Goal: Use online tool/utility: Utilize a website feature to perform a specific function

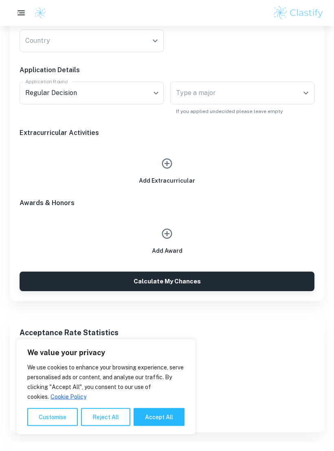
scroll to position [364, 0]
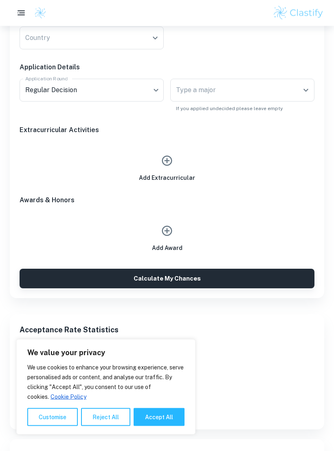
click at [213, 353] on p "9.2 %" at bounding box center [167, 352] width 295 height 9
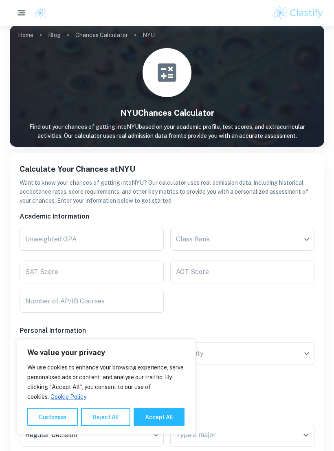
scroll to position [0, 0]
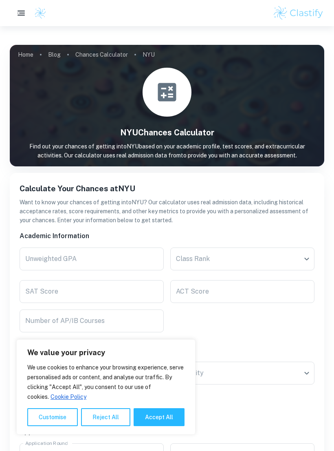
click at [126, 252] on input "Unweighted GPA" at bounding box center [92, 258] width 144 height 23
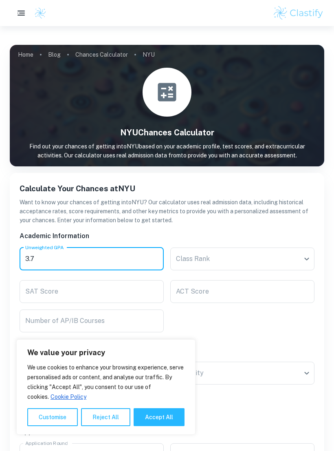
type input "3.7"
click at [259, 261] on body "We value your privacy We use cookies to enhance your browsing experience, serve…" at bounding box center [167, 251] width 334 height 451
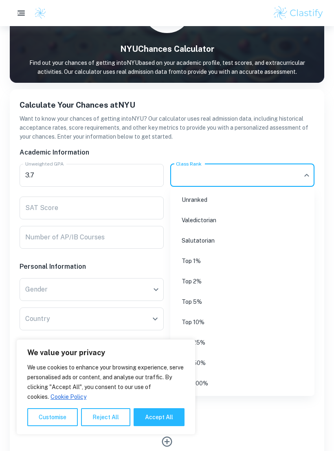
scroll to position [84, 0]
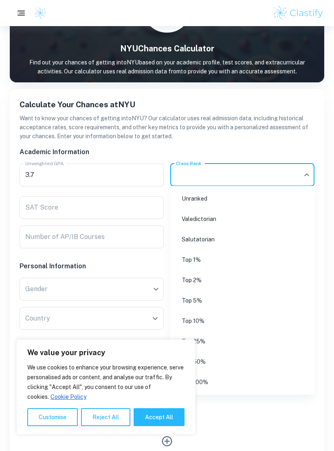
click at [215, 318] on li "Top 10%" at bounding box center [243, 320] width 138 height 19
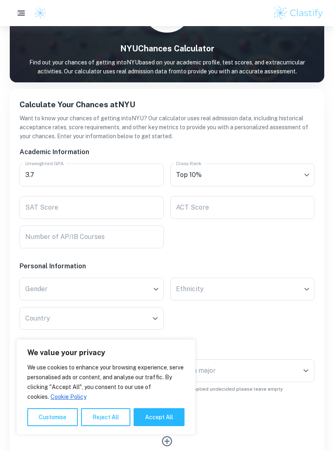
click at [124, 207] on input "SAT Score" at bounding box center [92, 207] width 144 height 23
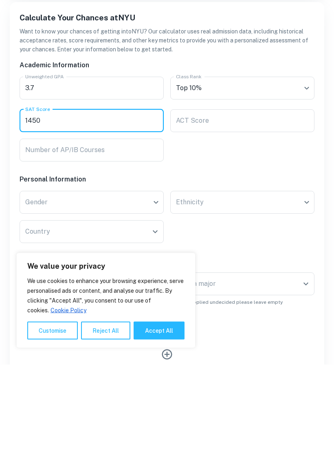
type input "1450"
click at [139, 199] on body "We value your privacy We use cookies to enhance your browsing experience, serve…" at bounding box center [167, 167] width 334 height 451
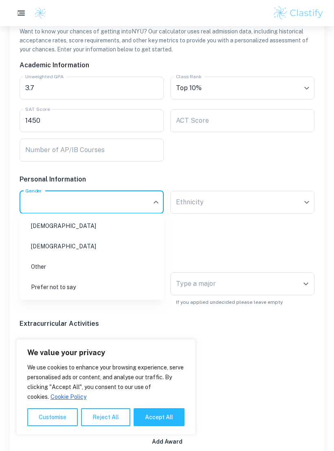
click at [93, 225] on li "[DEMOGRAPHIC_DATA]" at bounding box center [92, 225] width 138 height 19
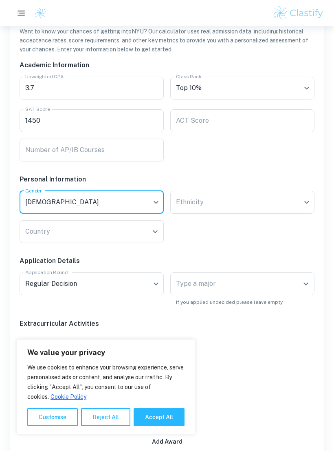
click at [228, 200] on body "We value your privacy We use cookies to enhance your browsing experience, serve…" at bounding box center [167, 80] width 334 height 451
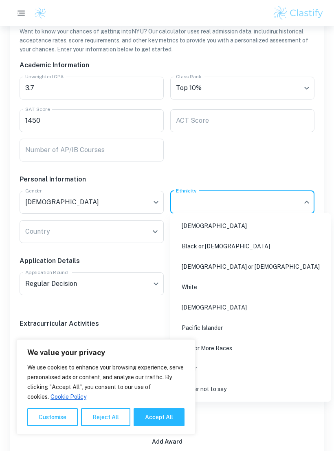
click at [226, 229] on li "[DEMOGRAPHIC_DATA]" at bounding box center [251, 225] width 154 height 19
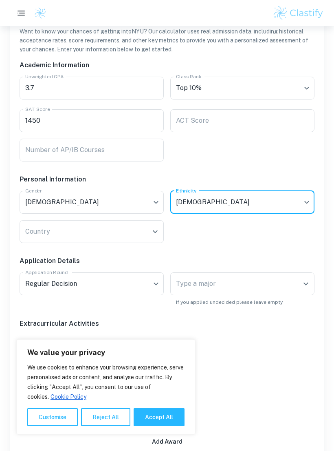
click at [125, 232] on input "Country" at bounding box center [85, 231] width 125 height 15
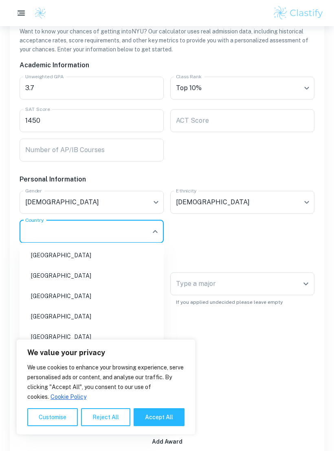
scroll to position [170, 0]
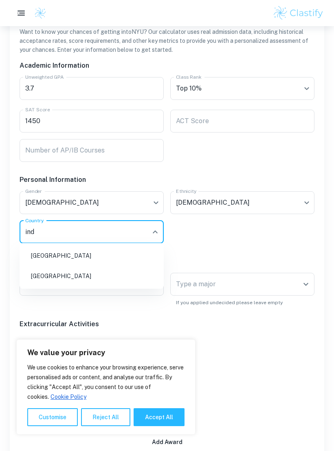
click at [77, 249] on li "[GEOGRAPHIC_DATA]" at bounding box center [92, 255] width 138 height 19
type input "ind"
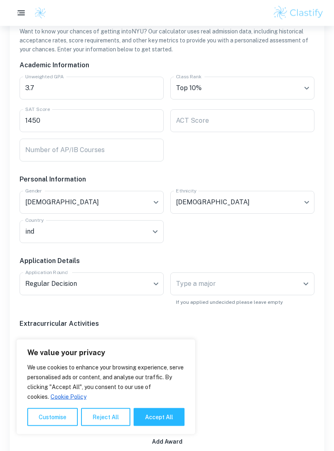
click at [153, 284] on body "We value your privacy We use cookies to enhance your browsing experience, serve…" at bounding box center [167, 81] width 334 height 451
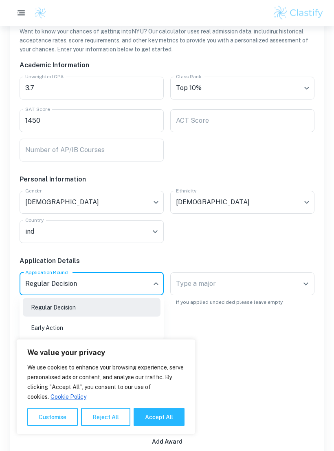
scroll to position [171, 0]
click at [117, 327] on li "Early Action" at bounding box center [92, 327] width 138 height 19
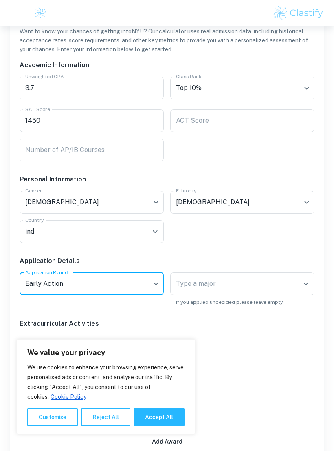
click at [239, 282] on input "Type a major" at bounding box center [236, 283] width 125 height 15
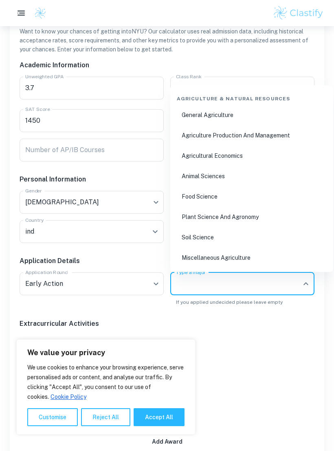
scroll to position [170, 0]
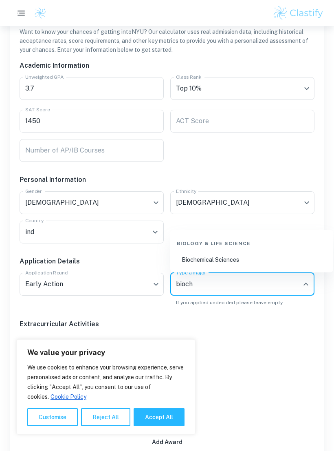
click at [253, 260] on li "Biochemical Sciences" at bounding box center [252, 259] width 156 height 19
type input "bioch"
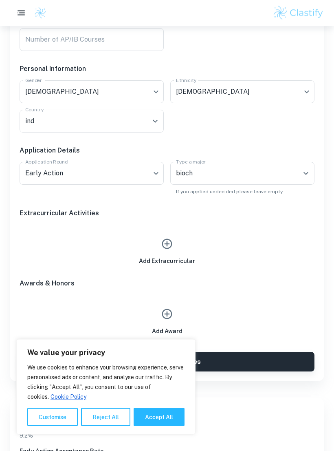
click at [164, 251] on button "button" at bounding box center [167, 244] width 19 height 19
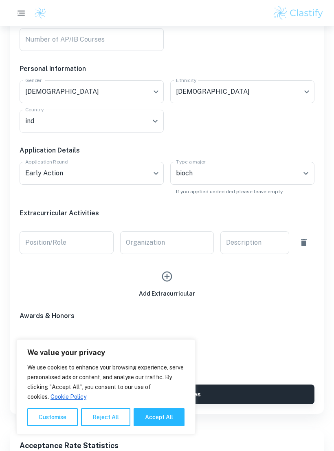
click at [101, 242] on input "Position/Role" at bounding box center [67, 242] width 94 height 23
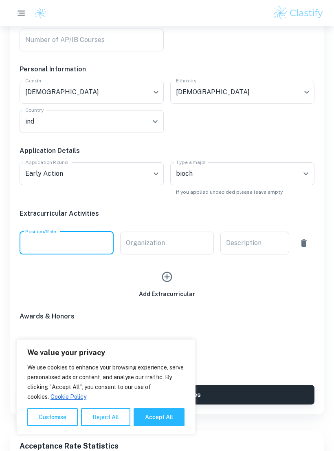
type input "I"
type input "Intern"
click at [181, 244] on input "Organization" at bounding box center [167, 242] width 94 height 23
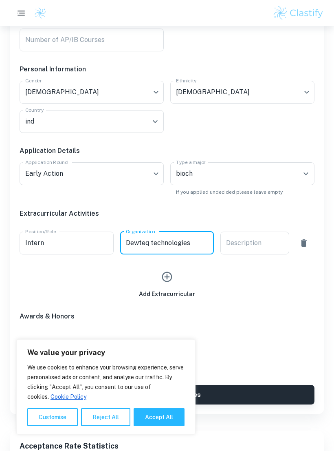
type input "Dewteq technologies"
click at [256, 246] on div "Description x Description" at bounding box center [254, 242] width 69 height 23
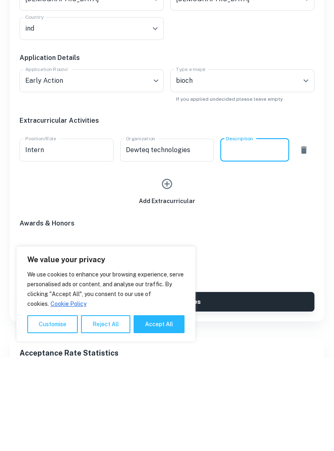
click at [169, 271] on icon "button" at bounding box center [167, 277] width 12 height 12
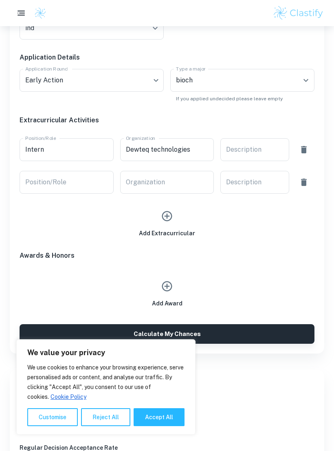
click at [94, 180] on input "Position/Role" at bounding box center [67, 182] width 94 height 23
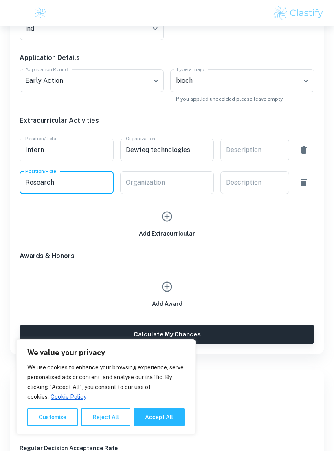
click at [167, 333] on button "Calculate My Chances" at bounding box center [167, 334] width 295 height 20
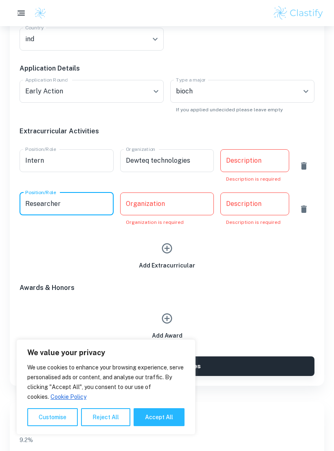
type input "Researcher"
click at [172, 212] on input "Organization" at bounding box center [167, 203] width 94 height 23
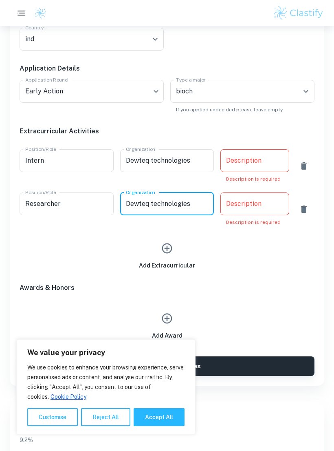
type input "Dewteq technologies"
click at [250, 204] on div "Description x Description Description is required" at bounding box center [254, 208] width 69 height 33
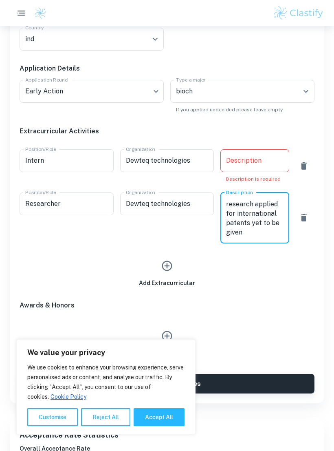
scroll to position [9, 0]
type textarea "Worked on patent research applied for international patents yet to be given"
click at [265, 163] on textarea "Description" at bounding box center [254, 160] width 57 height 9
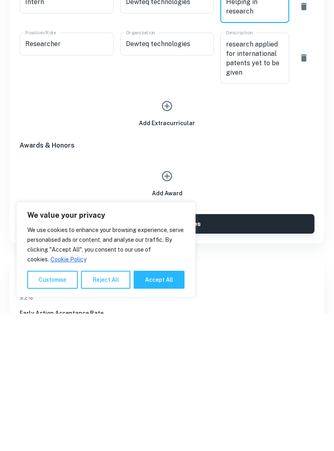
type textarea "Helping in research"
click at [175, 304] on button "button" at bounding box center [167, 313] width 19 height 19
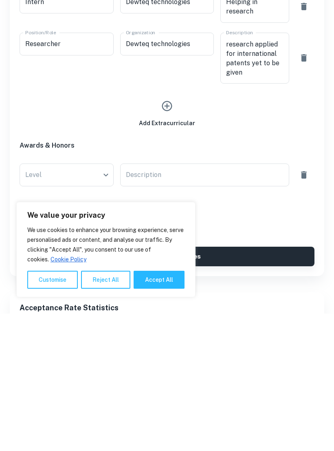
scroll to position [532, 0]
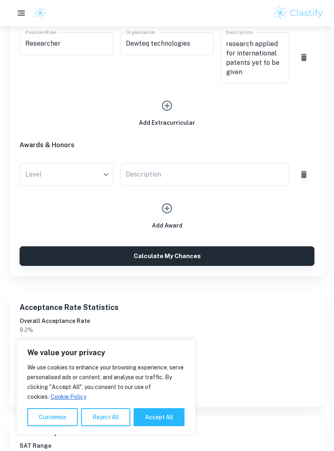
click at [300, 174] on icon "button" at bounding box center [304, 174] width 10 height 10
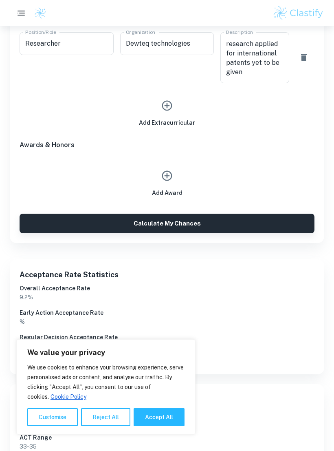
click at [164, 184] on button "button" at bounding box center [167, 175] width 19 height 19
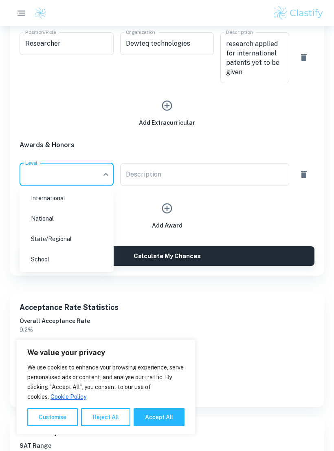
click at [98, 264] on li "School" at bounding box center [67, 259] width 88 height 19
type input "School"
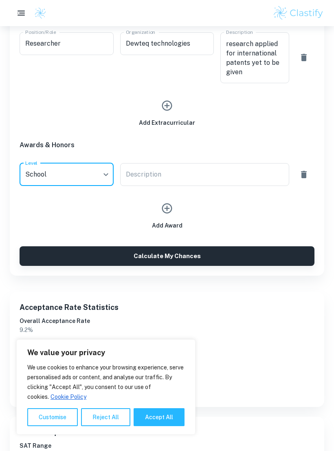
click at [214, 183] on div "x Description" at bounding box center [204, 174] width 169 height 23
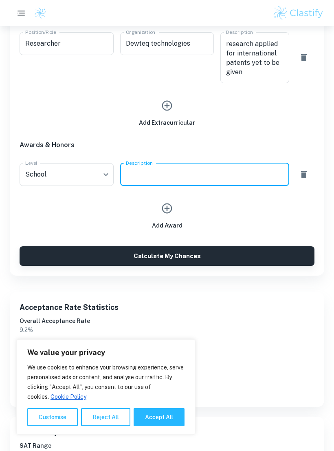
scroll to position [532, 0]
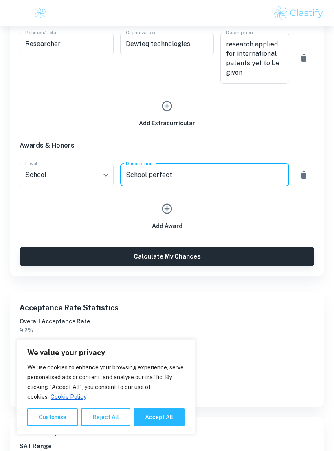
type textarea "School perfect"
click at [163, 212] on icon "button" at bounding box center [167, 208] width 12 height 12
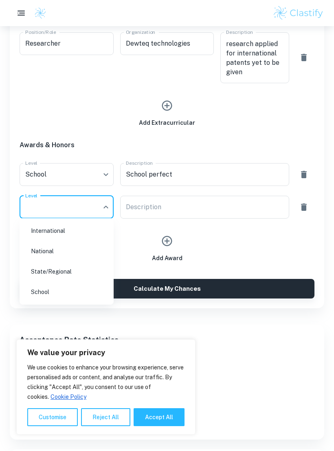
click at [42, 274] on li "State/Regional" at bounding box center [67, 271] width 88 height 19
type input "State/Regional"
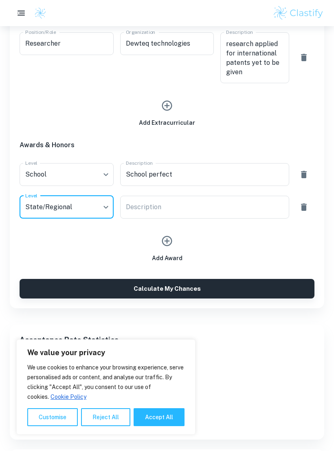
click at [212, 206] on textarea "Description" at bounding box center [205, 206] width 158 height 9
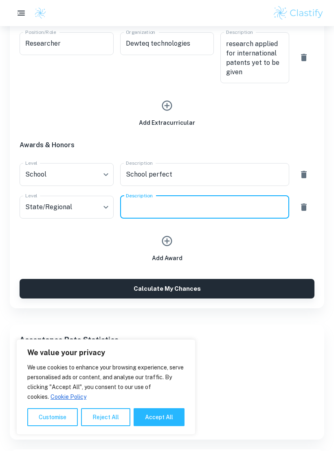
scroll to position [532, 0]
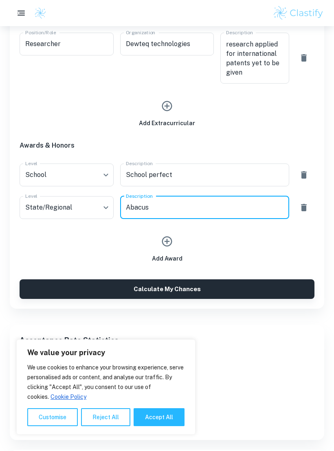
type textarea "Abacus"
click at [207, 282] on button "Calculate My Chances" at bounding box center [167, 289] width 295 height 20
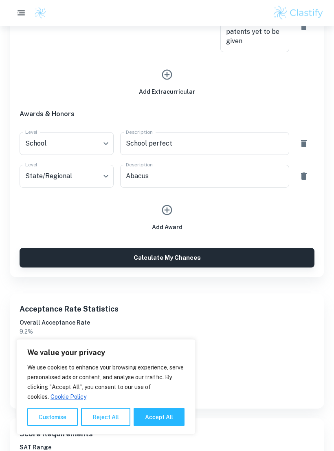
scroll to position [564, 0]
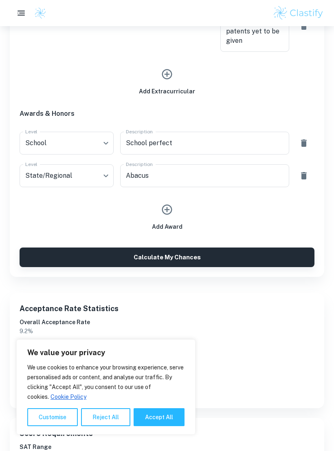
click at [169, 426] on button "Accept All" at bounding box center [159, 417] width 51 height 18
checkbox input "true"
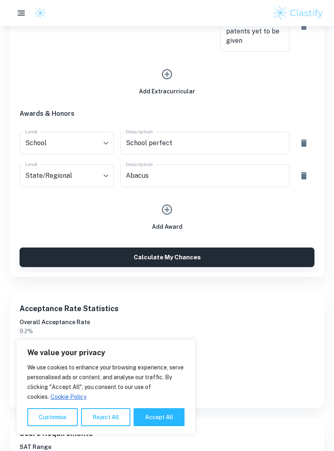
checkbox input "true"
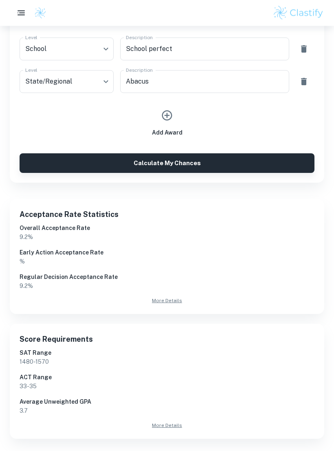
scroll to position [658, 0]
click at [220, 156] on button "Calculate My Chances" at bounding box center [167, 163] width 295 height 20
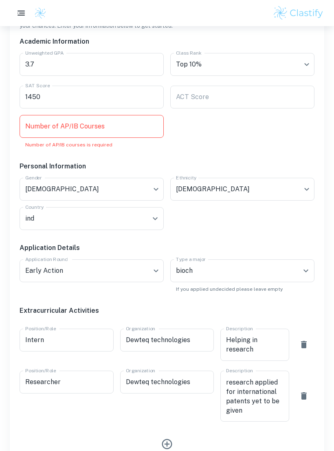
scroll to position [188, 0]
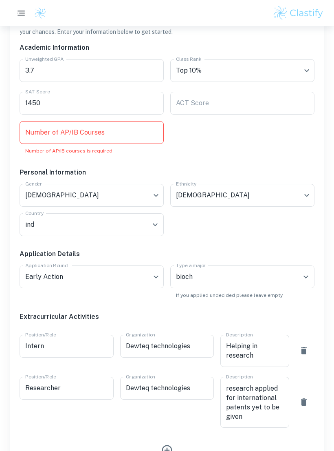
click at [41, 137] on input "Number of AP/IB Courses" at bounding box center [92, 132] width 144 height 23
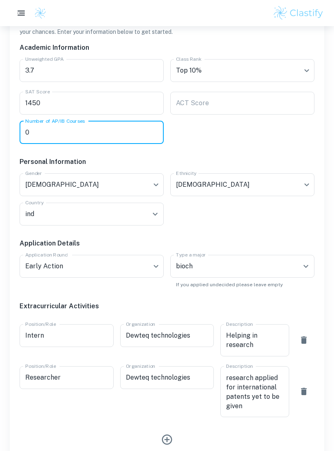
type input "0"
click at [252, 99] on input "ACT Score" at bounding box center [242, 103] width 144 height 23
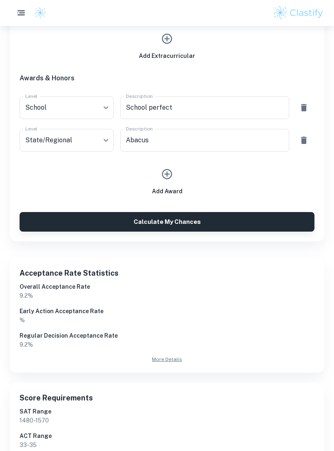
click at [232, 219] on button "Calculate My Chances" at bounding box center [167, 222] width 295 height 20
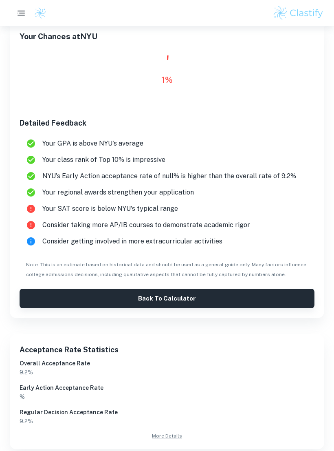
scroll to position [151, 0]
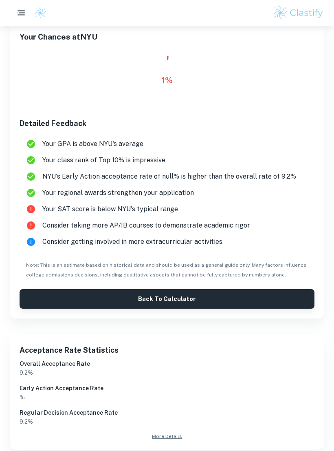
click at [33, 242] on icon at bounding box center [31, 242] width 8 height 8
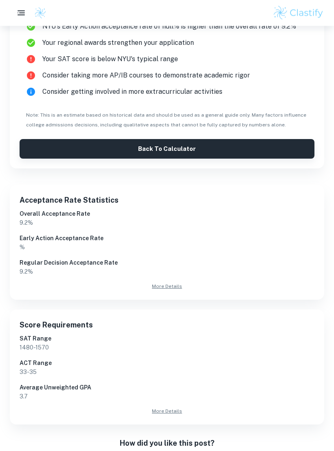
scroll to position [302, 0]
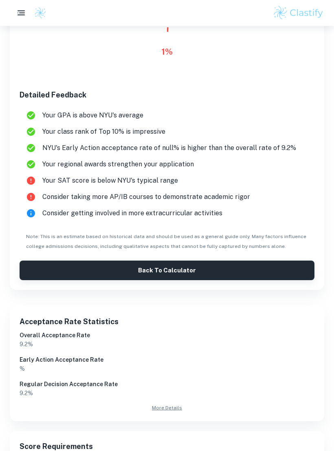
click at [59, 267] on button "Back to Calculator" at bounding box center [167, 271] width 295 height 20
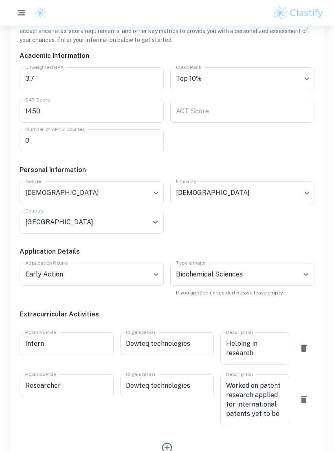
scroll to position [180, 0]
click at [129, 110] on input "1450" at bounding box center [92, 111] width 144 height 23
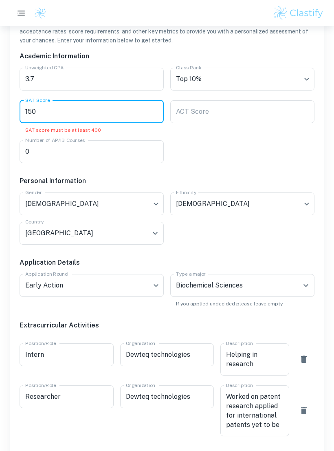
type input "1500"
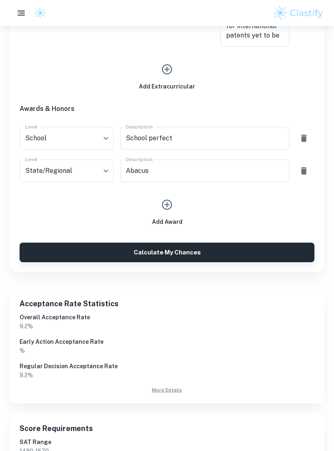
click at [242, 252] on button "Calculate My Chances" at bounding box center [167, 252] width 295 height 20
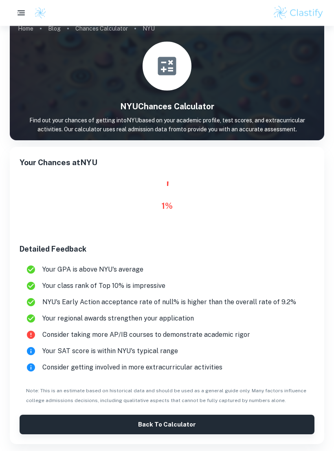
scroll to position [26, 0]
click at [29, 345] on li "Your SAT score is within NYU's typical range" at bounding box center [167, 351] width 295 height 16
click at [30, 351] on icon at bounding box center [31, 351] width 8 height 8
click at [30, 354] on icon at bounding box center [31, 351] width 8 height 8
click at [29, 366] on icon at bounding box center [31, 367] width 8 height 8
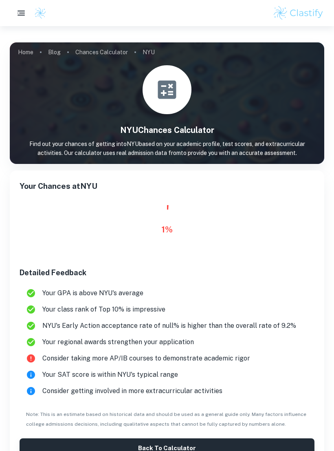
scroll to position [0, 0]
